Goal: Transaction & Acquisition: Obtain resource

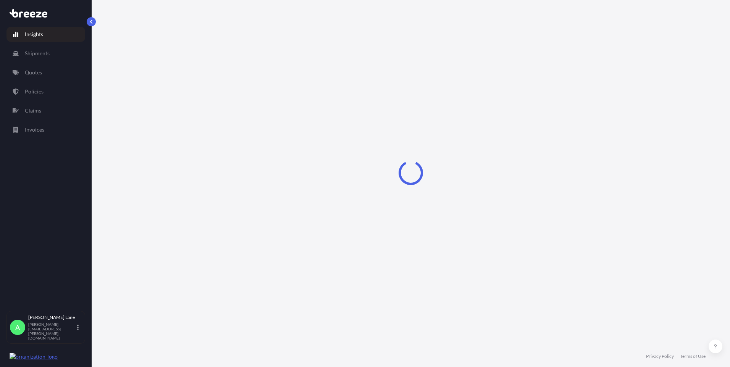
select select "2025"
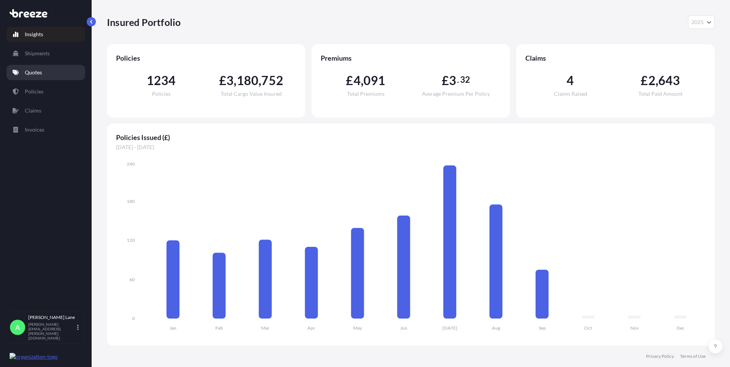
click at [54, 73] on link "Quotes" at bounding box center [45, 72] width 79 height 15
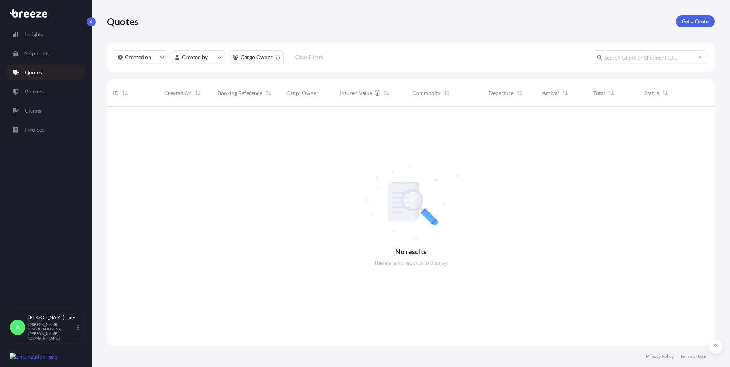
scroll to position [261, 602]
click at [697, 18] on p "Get a Quote" at bounding box center [694, 22] width 27 height 8
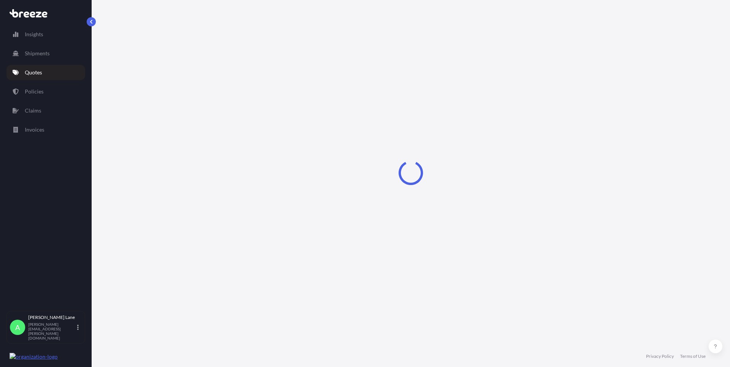
select select "Road"
select select "1"
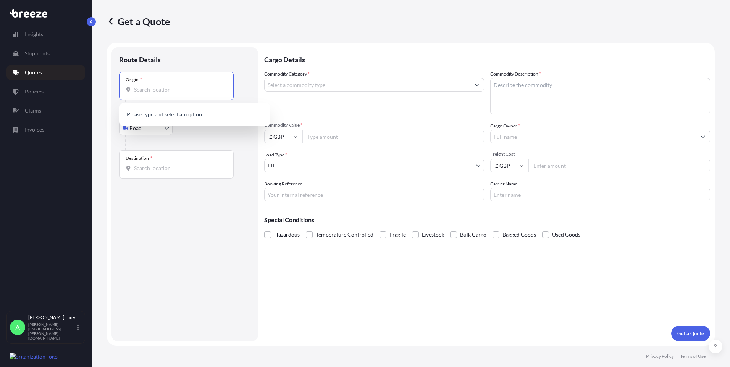
paste input "EN3 7QA"
click at [167, 119] on div "[STREET_ADDRESS]" at bounding box center [194, 115] width 145 height 18
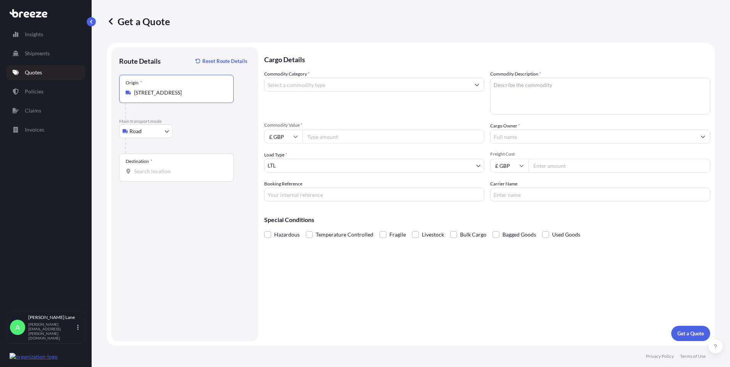
type input "[STREET_ADDRESS]"
click at [175, 171] on input "Destination *" at bounding box center [179, 172] width 90 height 8
paste input "1271 GD"
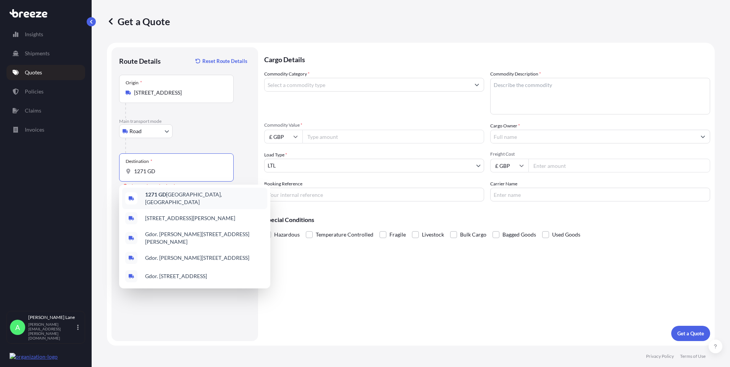
click at [206, 197] on span "[STREET_ADDRESS][PERSON_NAME]" at bounding box center [204, 198] width 119 height 15
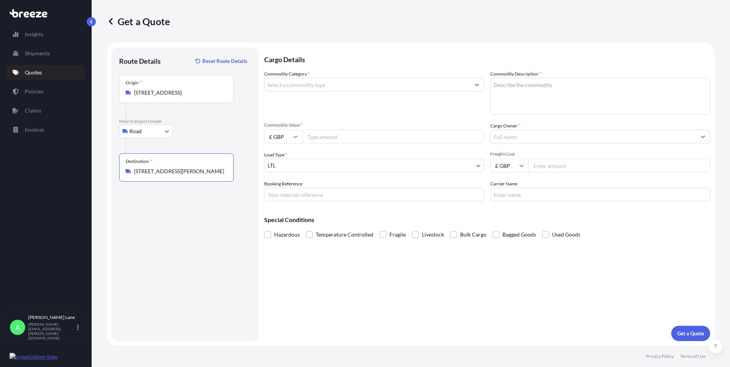
type input "[STREET_ADDRESS][PERSON_NAME]"
click at [334, 87] on input "Commodity Category *" at bounding box center [366, 85] width 205 height 14
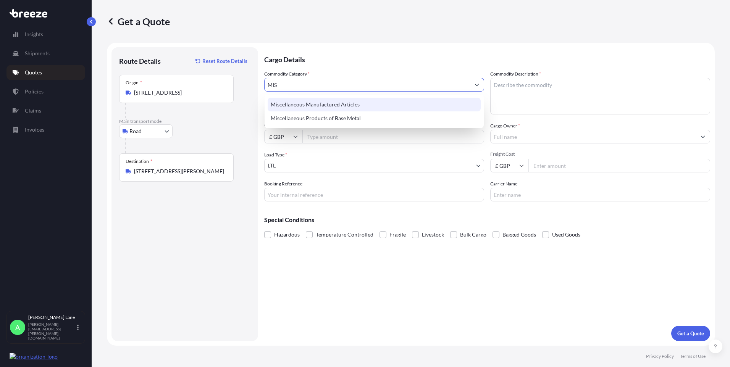
click at [333, 103] on div "Miscellaneous Manufactured Articles" at bounding box center [373, 105] width 213 height 14
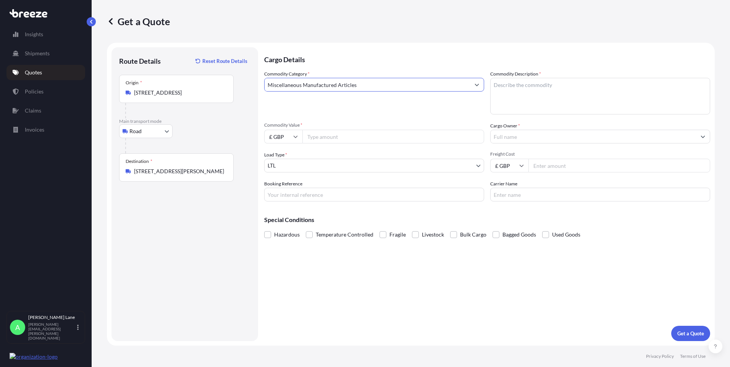
type input "Miscellaneous Manufactured Articles"
click at [327, 139] on input "Commodity Value *" at bounding box center [393, 137] width 182 height 14
type input "42.90"
click at [320, 198] on input "Booking Reference" at bounding box center [374, 195] width 220 height 14
type input "FEDEX"
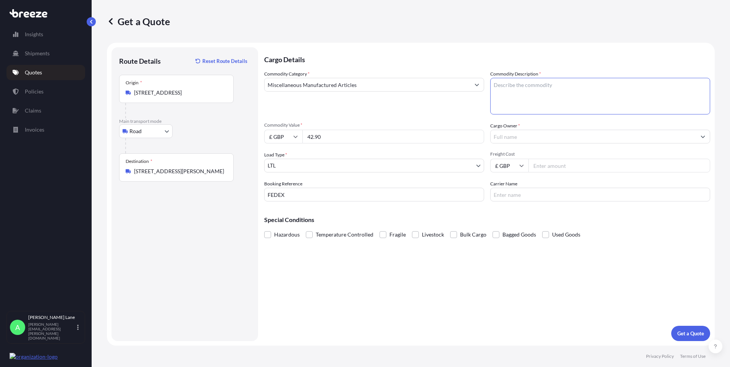
click at [545, 101] on textarea "Commodity Description *" at bounding box center [600, 96] width 220 height 37
type textarea "GO KART PARTS"
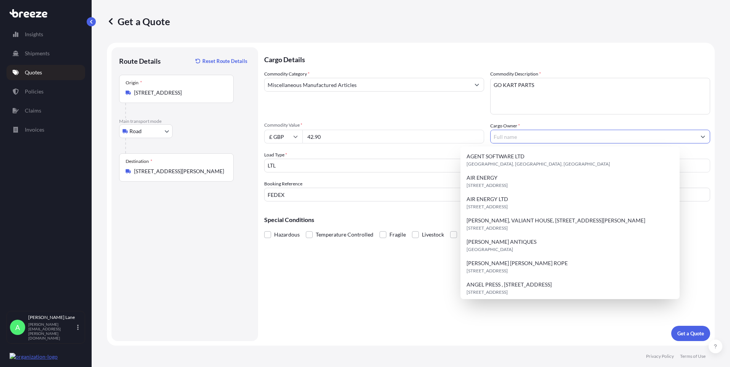
click at [534, 139] on input "Cargo Owner *" at bounding box center [592, 137] width 205 height 14
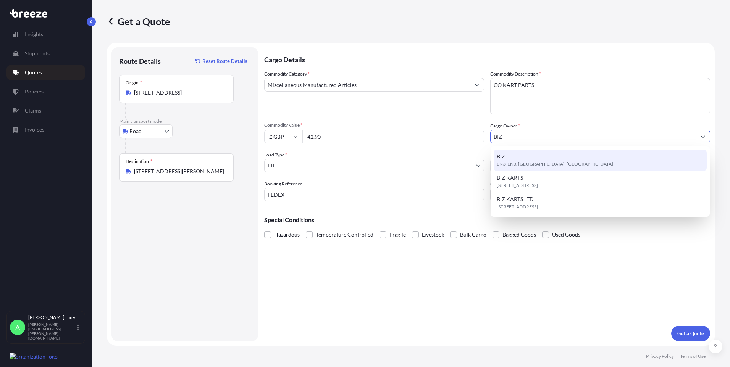
click at [537, 160] on span "EN3, EN3, [GEOGRAPHIC_DATA], [GEOGRAPHIC_DATA]" at bounding box center [554, 164] width 116 height 8
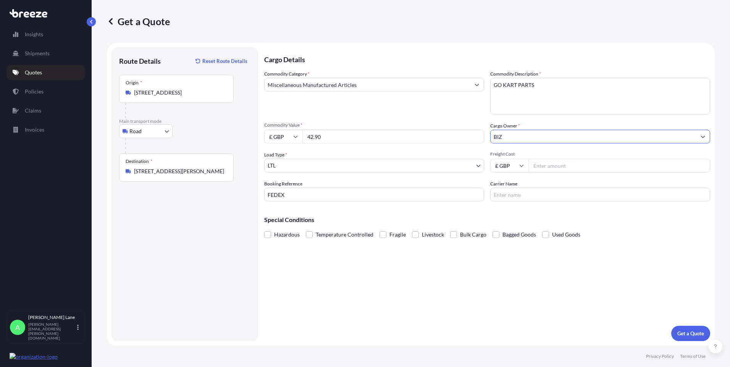
type input "BIZ"
click at [554, 161] on input "Freight Cost" at bounding box center [619, 166] width 182 height 14
type input "22"
drag, startPoint x: 285, startPoint y: 142, endPoint x: 280, endPoint y: 142, distance: 5.4
click at [280, 142] on div "£ GBP 42.90" at bounding box center [374, 137] width 220 height 14
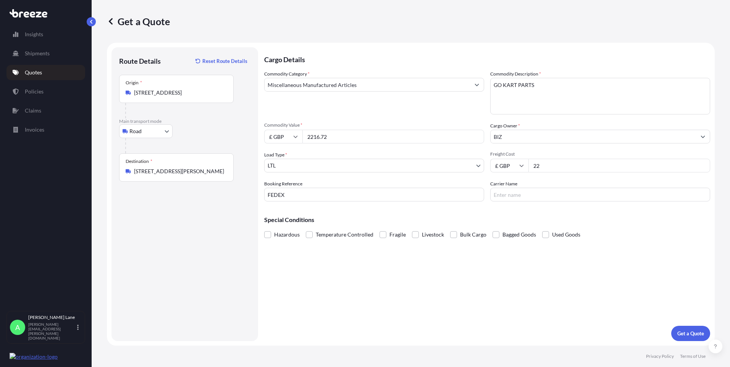
type input "2216.72"
drag, startPoint x: 552, startPoint y: 169, endPoint x: 524, endPoint y: 169, distance: 27.5
click at [524, 169] on div "£ GBP 22" at bounding box center [600, 166] width 220 height 14
type input "42.90"
click at [519, 198] on input "Carrier Name" at bounding box center [600, 195] width 220 height 14
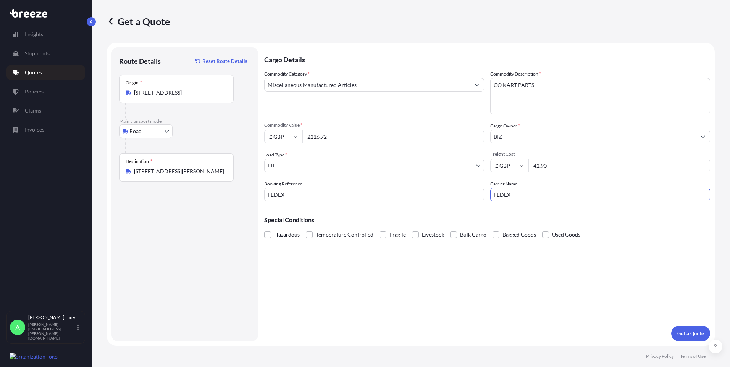
type input "FEDEX"
click at [446, 264] on div "Cargo Details Commodity Category * Miscellaneous Manufactured Articles Commodit…" at bounding box center [487, 194] width 446 height 294
click at [678, 333] on p "Get a Quote" at bounding box center [690, 334] width 27 height 8
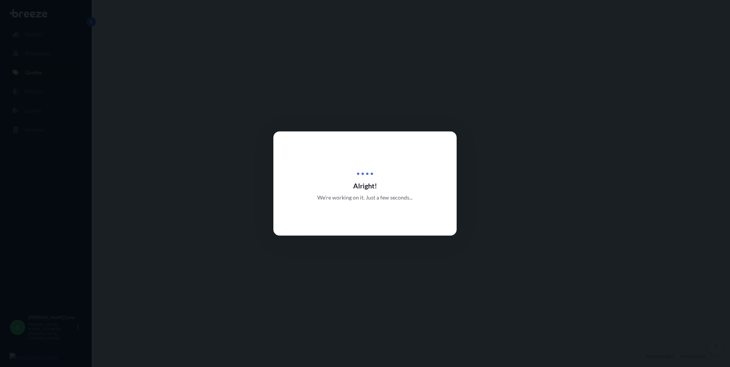
select select "Road"
select select "1"
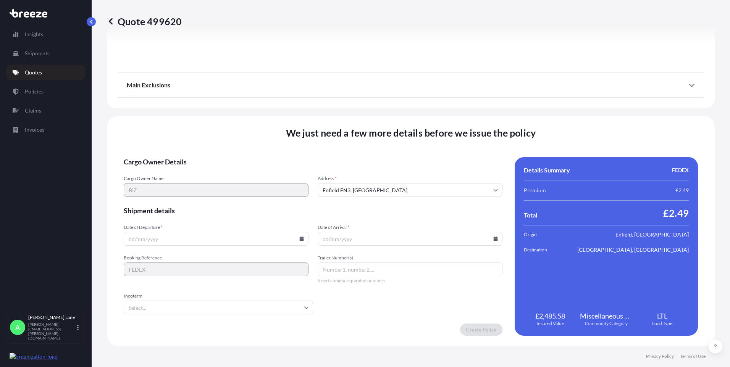
scroll to position [844, 0]
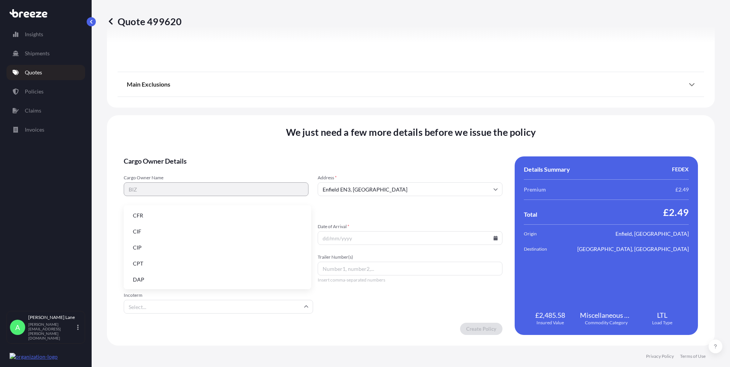
click at [250, 304] on input "Incoterm" at bounding box center [218, 307] width 189 height 14
click at [204, 279] on li "DAP" at bounding box center [217, 279] width 181 height 14
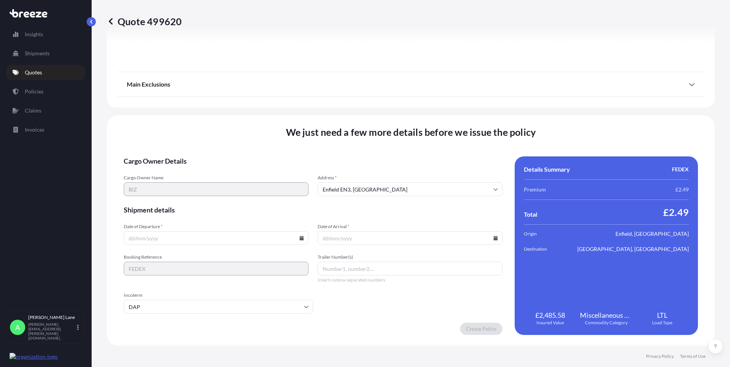
click at [300, 239] on icon at bounding box center [302, 238] width 4 height 5
drag, startPoint x: 177, startPoint y: 187, endPoint x: 341, endPoint y: 272, distance: 184.5
click at [177, 187] on button "23" at bounding box center [180, 185] width 12 height 12
type input "[DATE]"
paste input "393496505671"
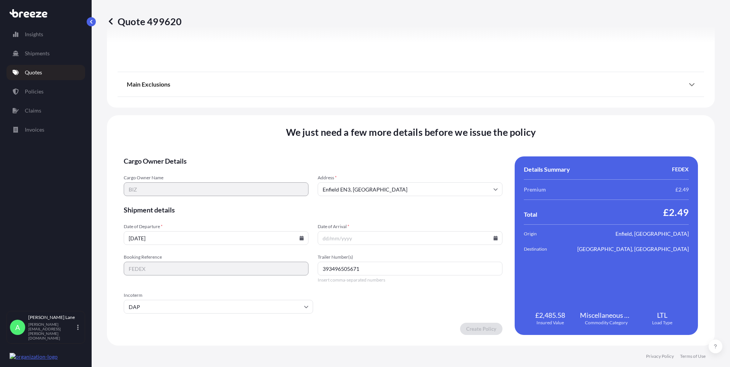
type input "393496505671"
click at [493, 240] on icon at bounding box center [495, 238] width 4 height 5
click at [422, 185] on button "26" at bounding box center [425, 185] width 12 height 12
type input "[DATE]"
